Goal: Information Seeking & Learning: Find specific fact

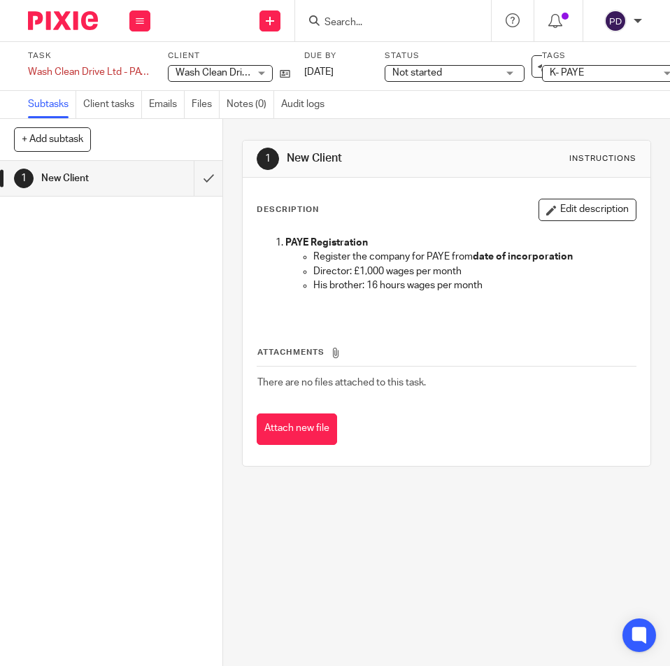
click at [387, 429] on div "Attach new file" at bounding box center [447, 428] width 380 height 31
drag, startPoint x: 387, startPoint y: 431, endPoint x: 386, endPoint y: 439, distance: 7.7
click at [387, 436] on div "Attach new file" at bounding box center [447, 428] width 380 height 31
click at [114, 467] on div "1 New Client" at bounding box center [111, 413] width 222 height 505
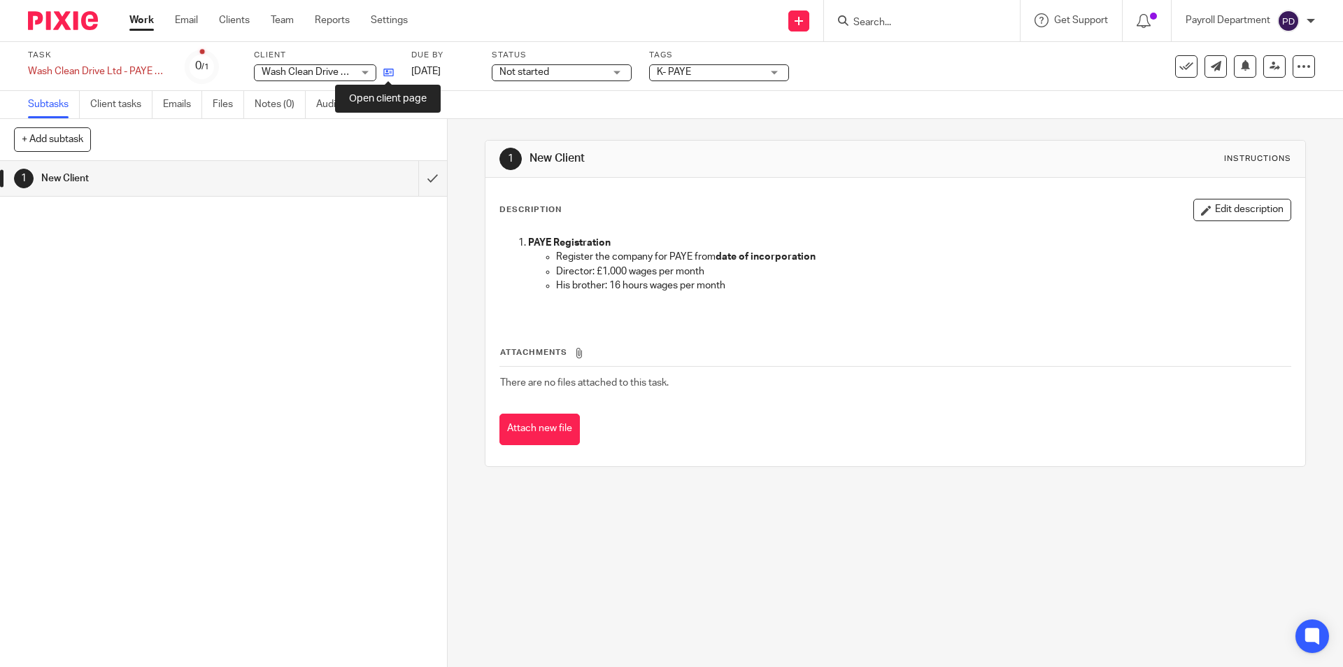
click at [390, 74] on icon at bounding box center [388, 72] width 10 height 10
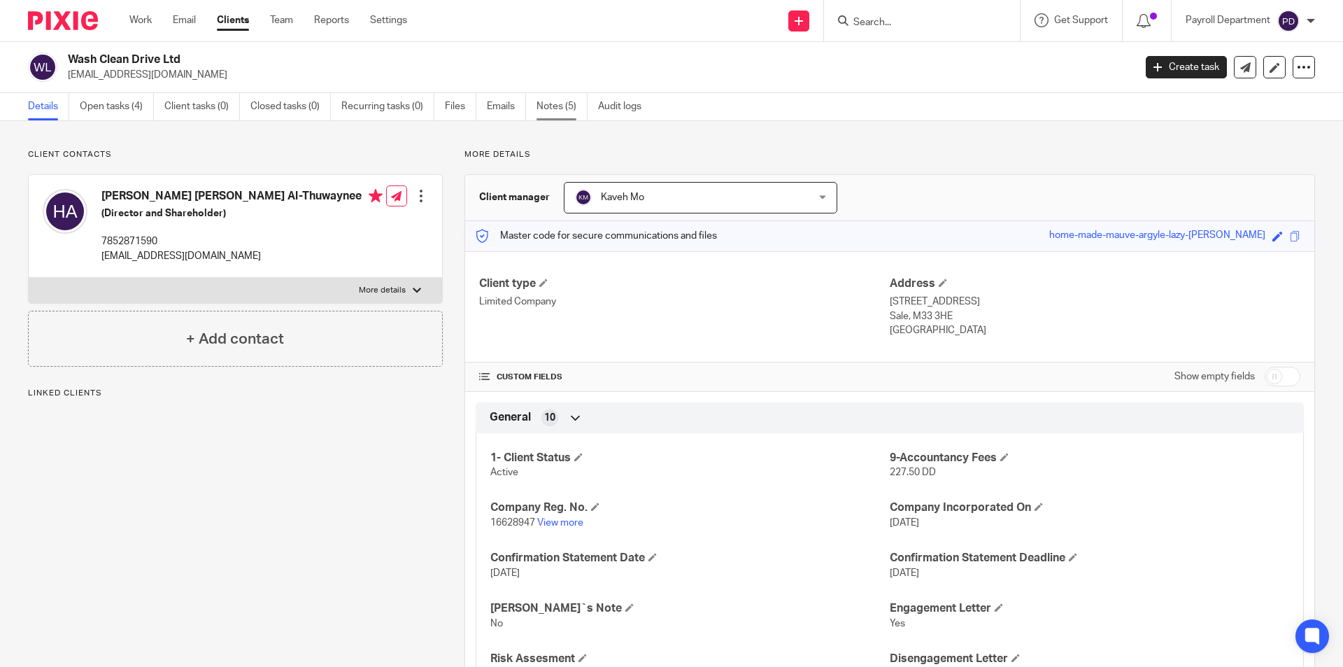
click at [555, 106] on link "Notes (5)" at bounding box center [561, 106] width 51 height 27
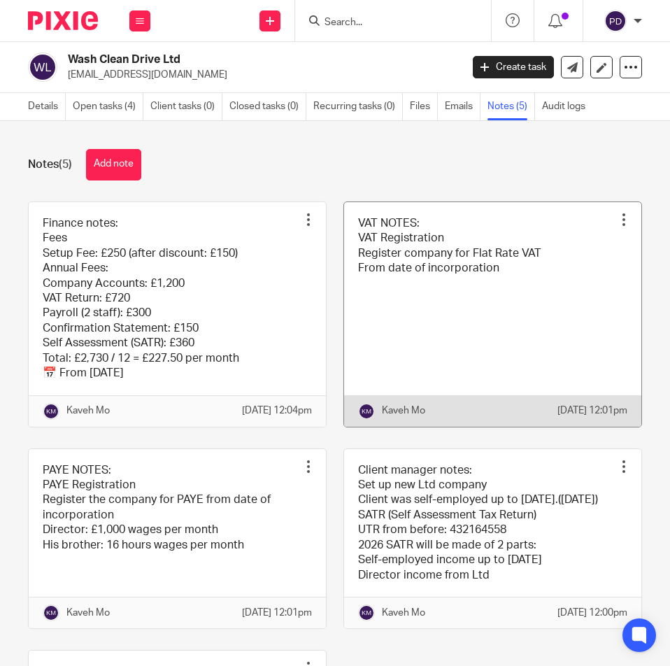
scroll to position [304, 0]
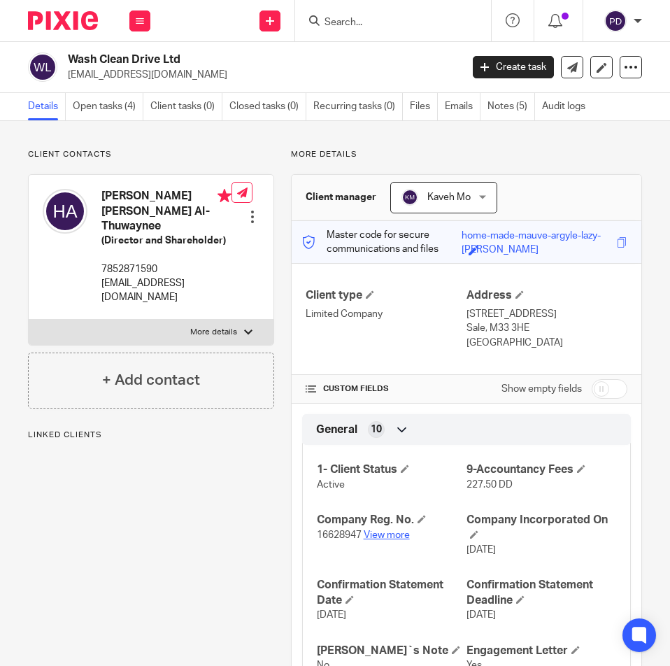
click at [389, 534] on link "View more" at bounding box center [387, 535] width 46 height 10
drag, startPoint x: 215, startPoint y: 268, endPoint x: 101, endPoint y: 280, distance: 113.9
click at [101, 280] on div "[PERSON_NAME] [PERSON_NAME] Al-Thuwaynee (Director and Shareholder) 7852871590 …" at bounding box center [137, 247] width 189 height 130
copy p "[EMAIL_ADDRESS][DOMAIN_NAME]"
click at [237, 320] on label "More details" at bounding box center [151, 332] width 245 height 25
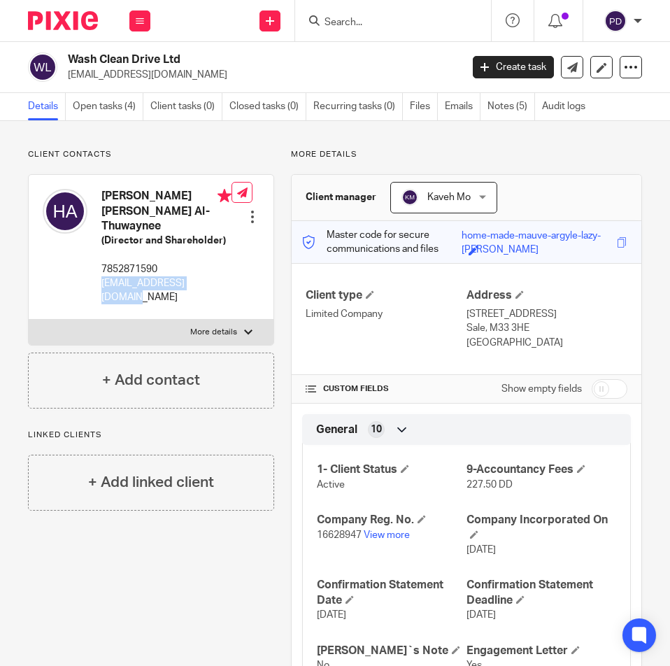
click at [29, 319] on input "More details" at bounding box center [28, 319] width 1 height 1
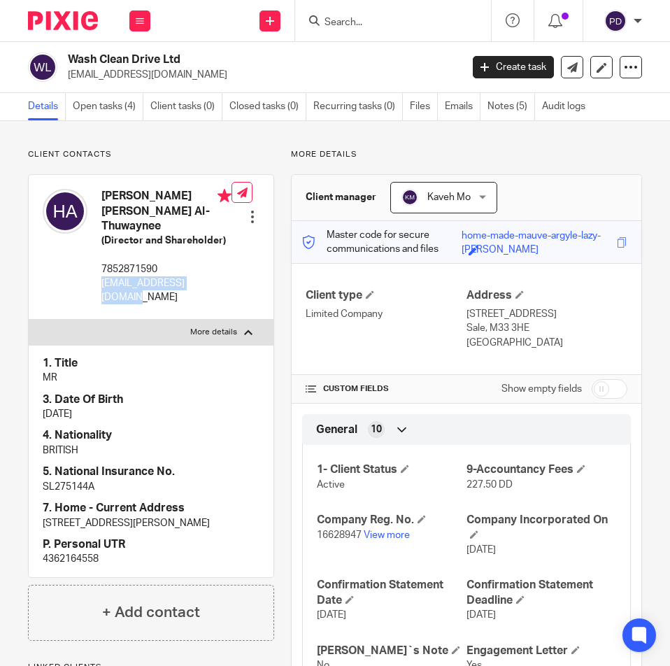
click at [237, 320] on label "More details" at bounding box center [151, 332] width 245 height 25
click at [29, 319] on input "More details" at bounding box center [28, 319] width 1 height 1
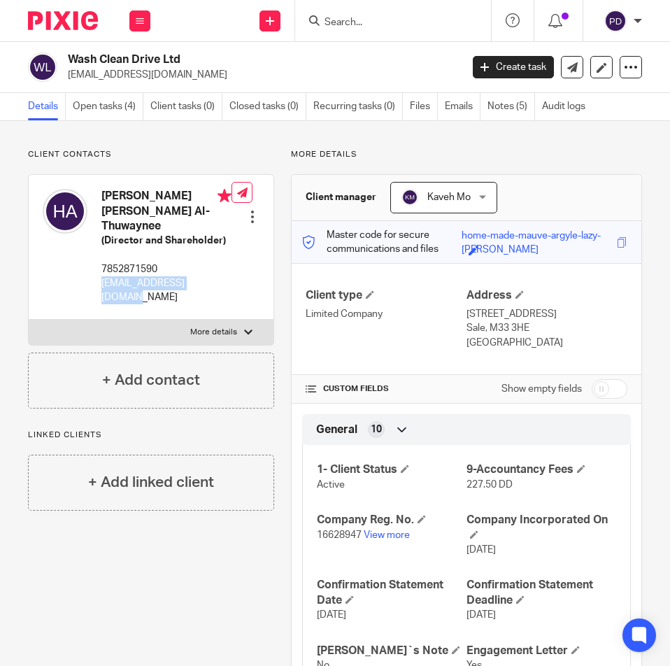
click at [237, 320] on label "More details" at bounding box center [151, 332] width 245 height 25
click at [29, 319] on input "More details" at bounding box center [28, 319] width 1 height 1
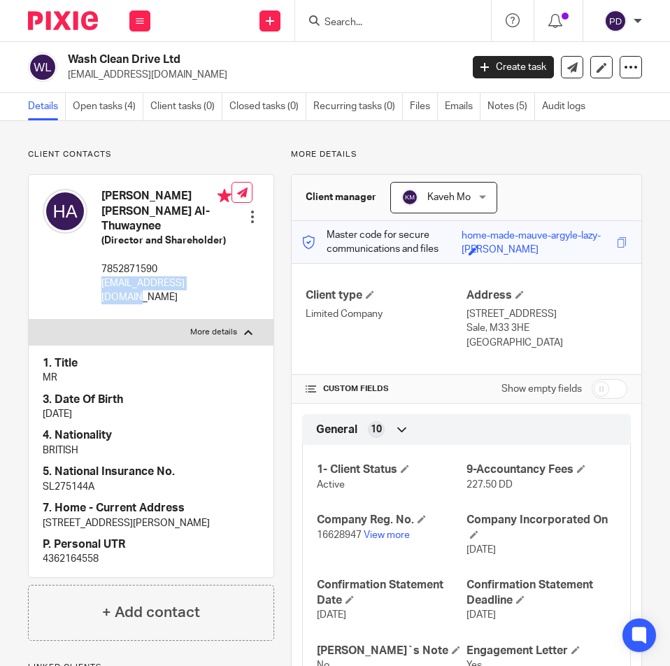
click at [237, 320] on label "More details" at bounding box center [151, 332] width 245 height 25
click at [29, 319] on input "More details" at bounding box center [28, 319] width 1 height 1
checkbox input "false"
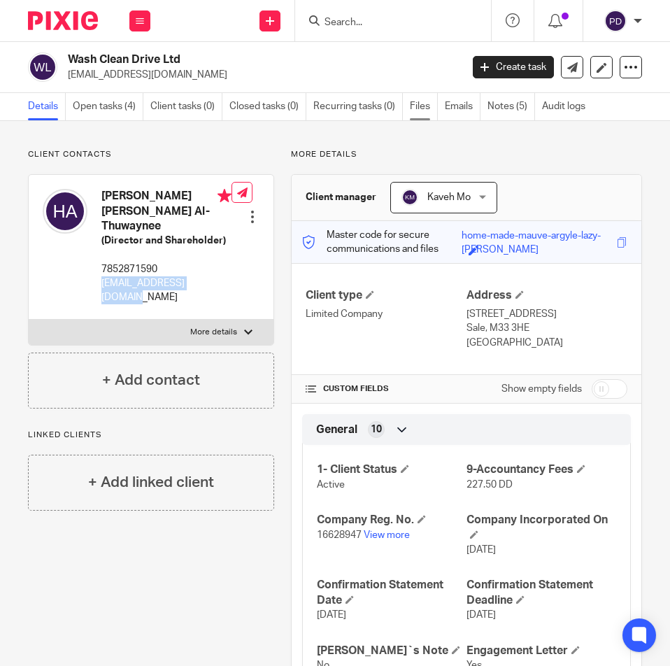
click at [417, 106] on link "Files" at bounding box center [424, 106] width 28 height 27
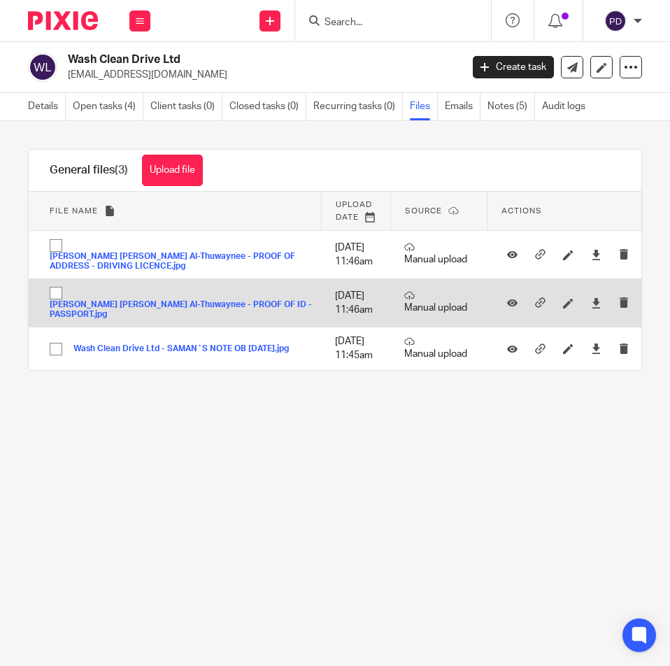
click at [197, 320] on button "Hussein Ali Ahmed Al-Thuwaynee - PROOF OF ID - PASSPORT.jpg" at bounding box center [182, 310] width 264 height 20
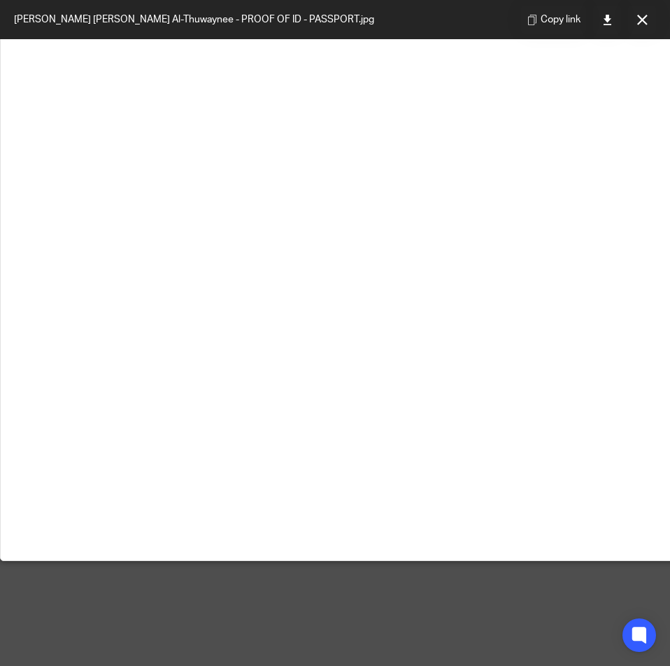
scroll to position [420, 0]
click at [641, 21] on icon at bounding box center [642, 20] width 10 height 10
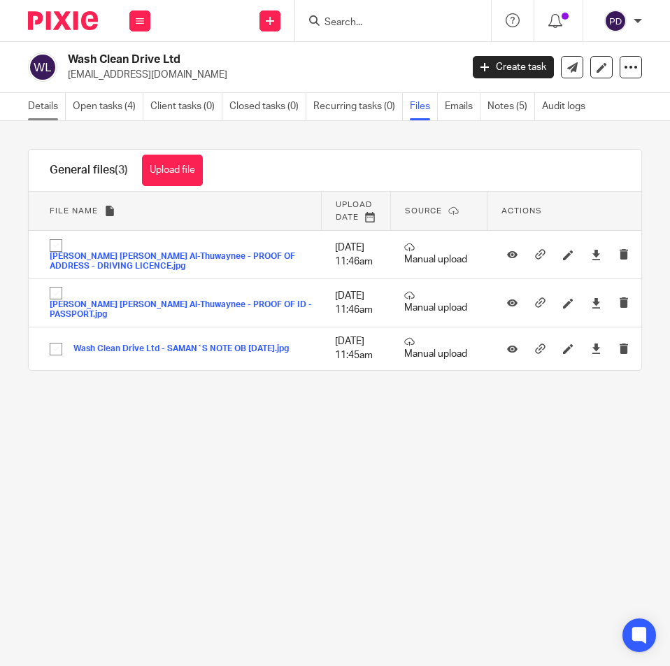
click at [48, 101] on link "Details" at bounding box center [47, 106] width 38 height 27
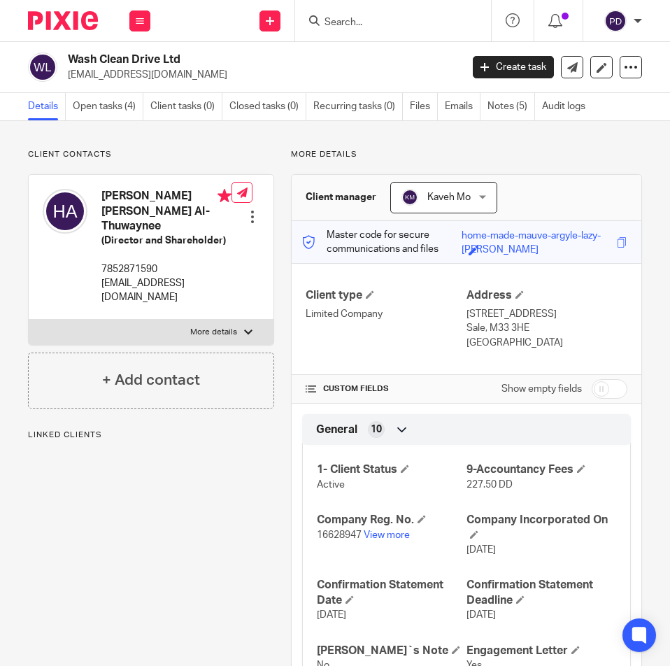
click at [253, 320] on label "More details" at bounding box center [151, 332] width 245 height 25
click at [29, 319] on input "More details" at bounding box center [28, 319] width 1 height 1
checkbox input "true"
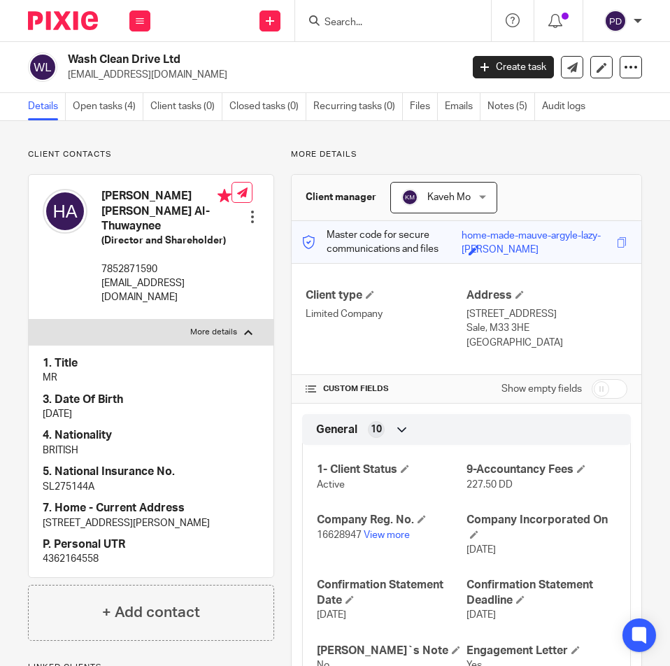
click at [82, 480] on p "SL275144A" at bounding box center [151, 487] width 217 height 14
copy p "SL275144A"
drag, startPoint x: 215, startPoint y: 270, endPoint x: 101, endPoint y: 271, distance: 114.7
click at [101, 271] on div "[PERSON_NAME] [PERSON_NAME] Al-Thuwaynee (Director and Shareholder) 7852871590 …" at bounding box center [137, 247] width 189 height 130
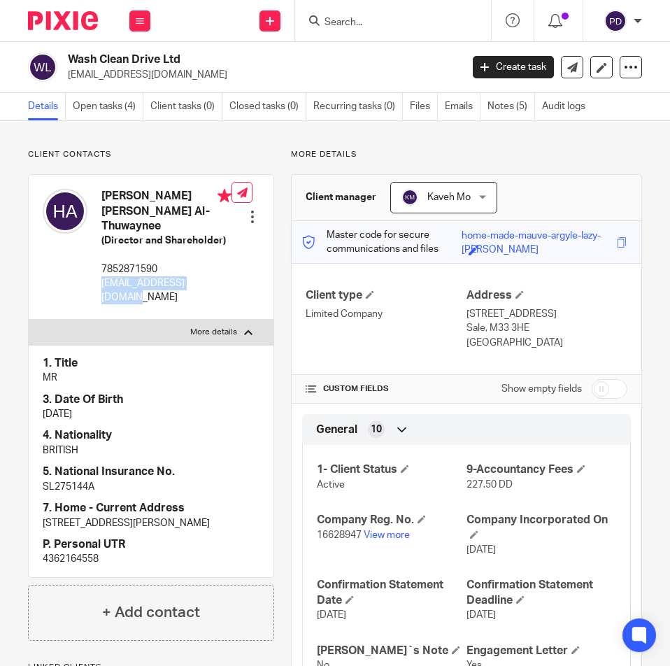
copy p "[EMAIL_ADDRESS][DOMAIN_NAME]"
drag, startPoint x: 160, startPoint y: 252, endPoint x: 100, endPoint y: 250, distance: 60.2
click at [100, 250] on div "[PERSON_NAME] [PERSON_NAME] Al-Thuwaynee (Director and Shareholder) 7852871590 …" at bounding box center [137, 247] width 189 height 130
copy p "7852871590"
click at [76, 552] on p "4362164558" at bounding box center [151, 559] width 217 height 14
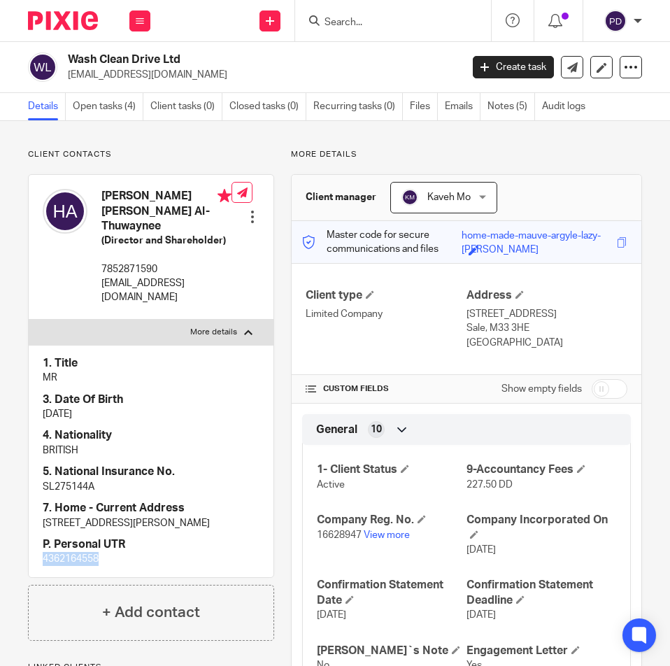
click at [76, 552] on p "4362164558" at bounding box center [151, 559] width 217 height 14
click at [69, 480] on p "SL275144A" at bounding box center [151, 487] width 217 height 14
copy p "SL275144A"
click at [290, 21] on div "Send new email Create task Add client" at bounding box center [271, 20] width 50 height 41
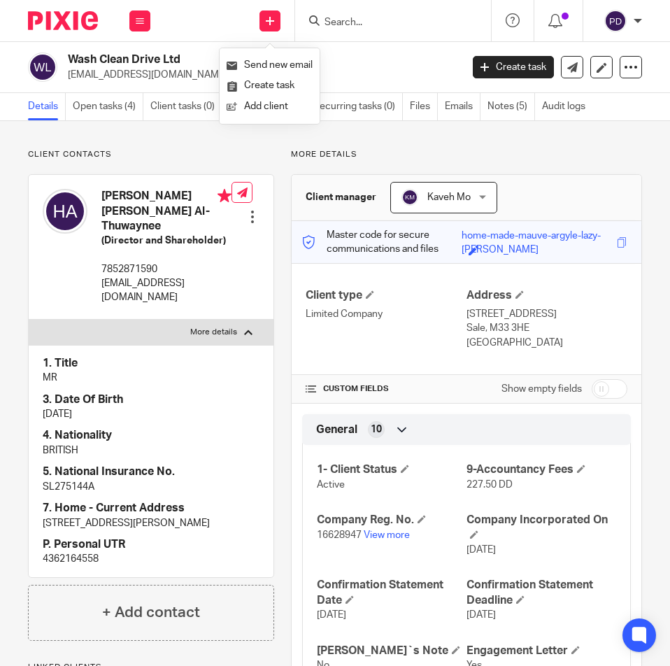
click at [323, 17] on input "Search" at bounding box center [386, 23] width 126 height 13
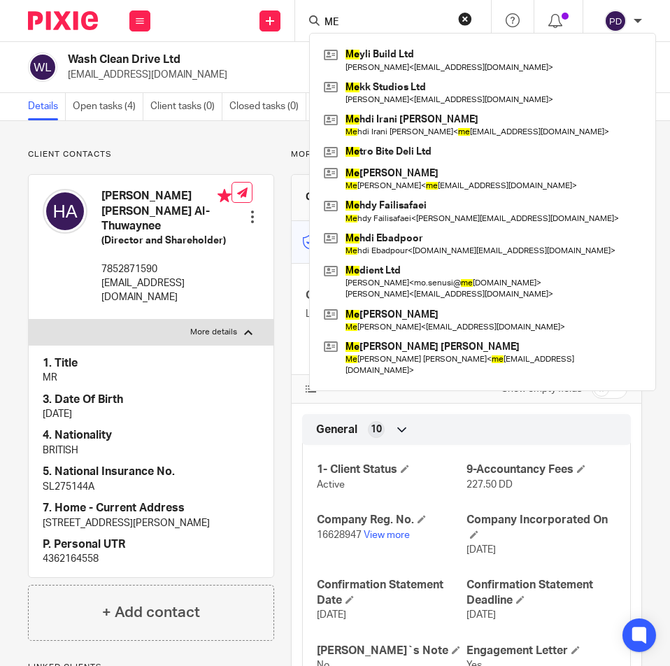
type input "M"
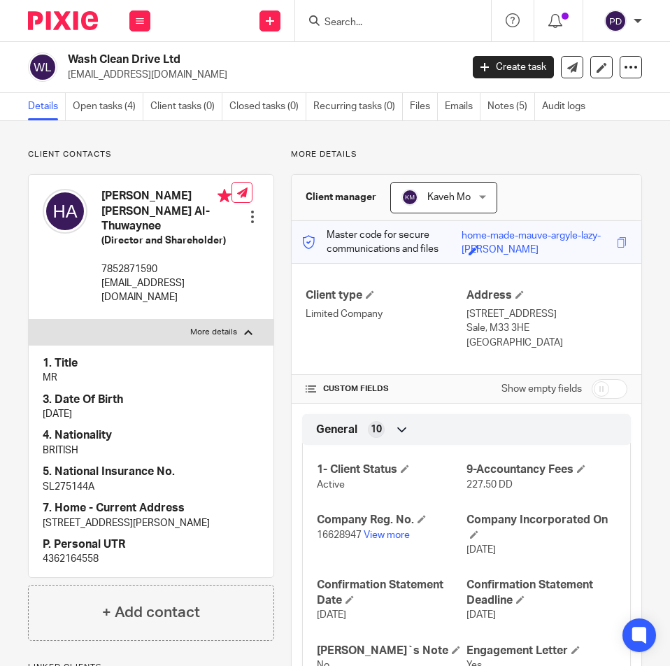
type input "G"
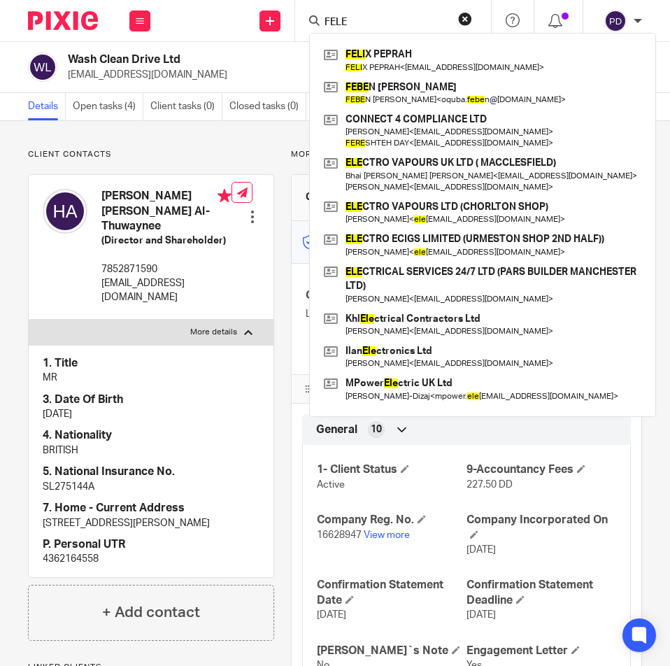
type input "FELE"
click at [222, 85] on div "Wash Clean Drive Ltd [EMAIL_ADDRESS][DOMAIN_NAME] Create task Update from Compa…" at bounding box center [335, 67] width 670 height 51
